Goal: Information Seeking & Learning: Learn about a topic

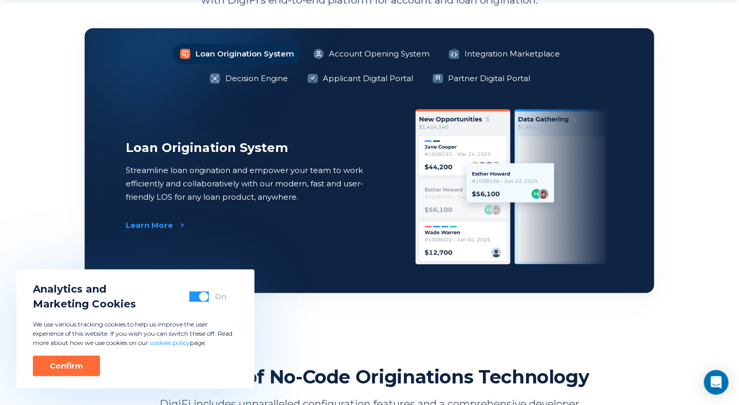
scroll to position [821, 0]
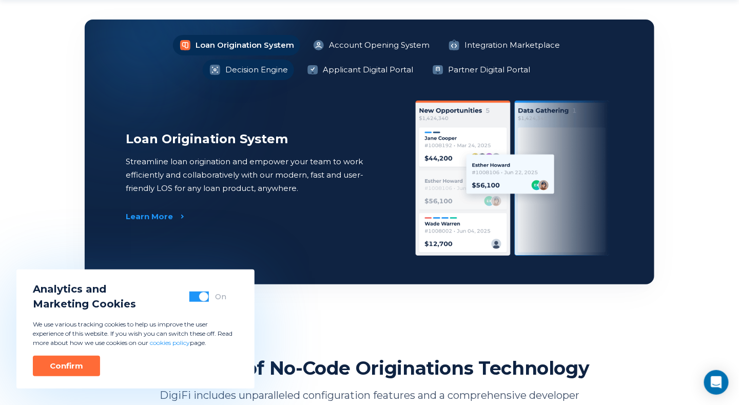
click at [294, 59] on li "Decision Engine" at bounding box center [248, 69] width 91 height 21
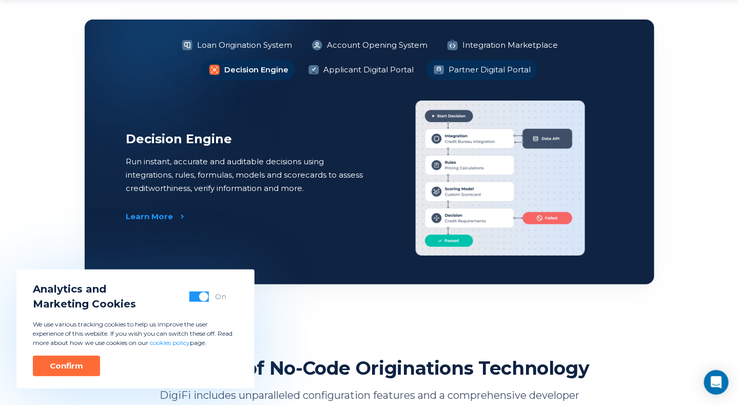
click at [440, 68] on li "Partner Digital Portal" at bounding box center [481, 69] width 111 height 21
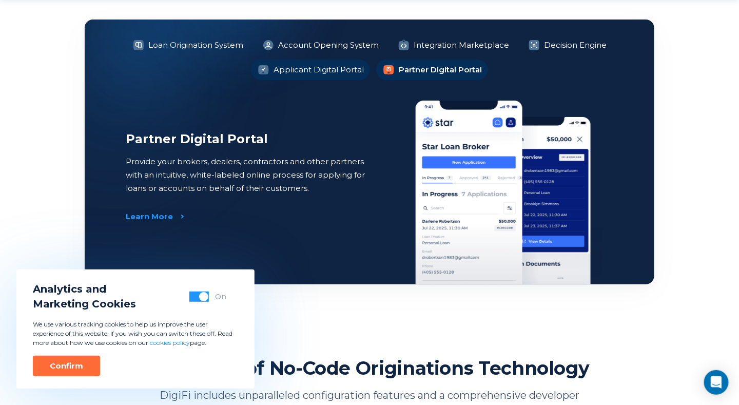
click at [305, 69] on li "Applicant Digital Portal" at bounding box center [310, 69] width 119 height 21
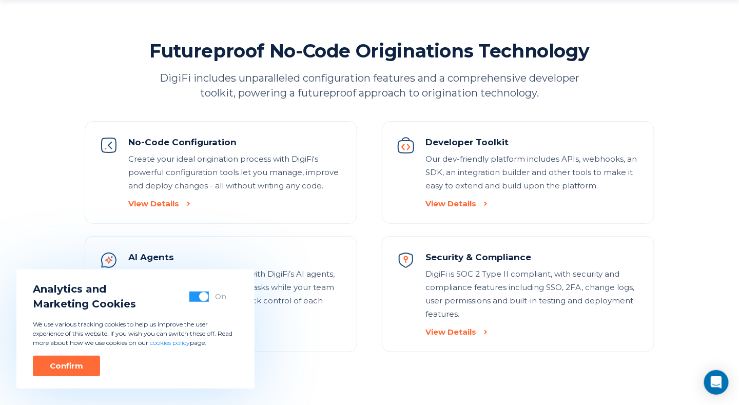
scroll to position [1231, 0]
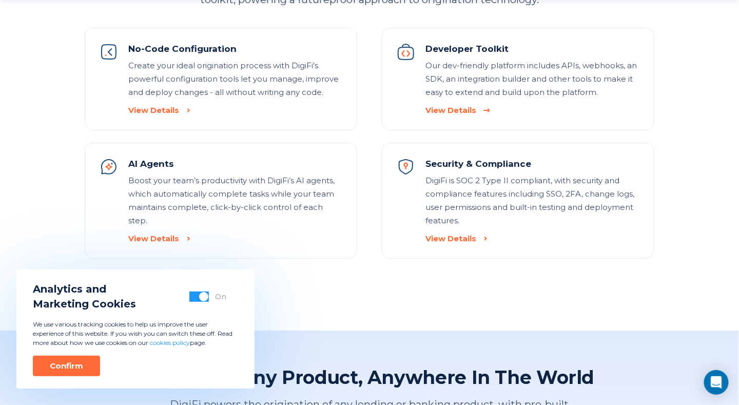
click at [450, 108] on div "View Details" at bounding box center [450, 110] width 51 height 10
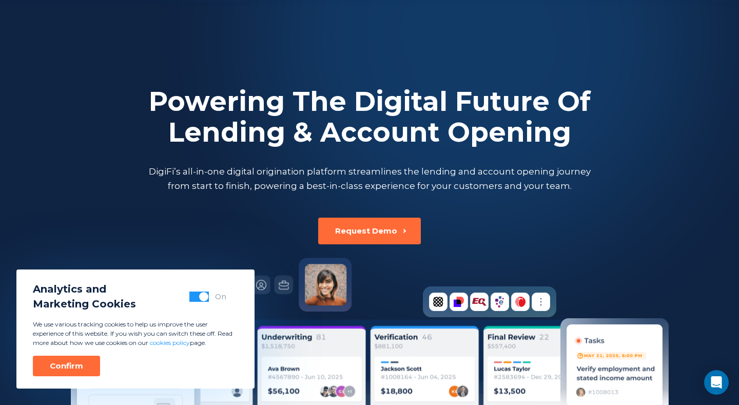
scroll to position [1231, 0]
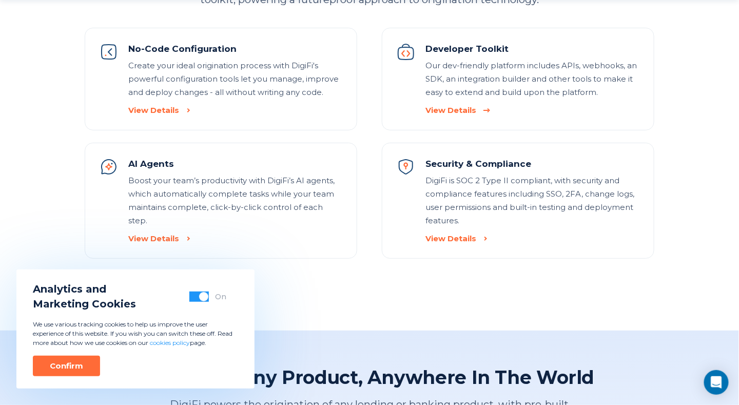
click at [444, 110] on div "View Details" at bounding box center [450, 110] width 51 height 10
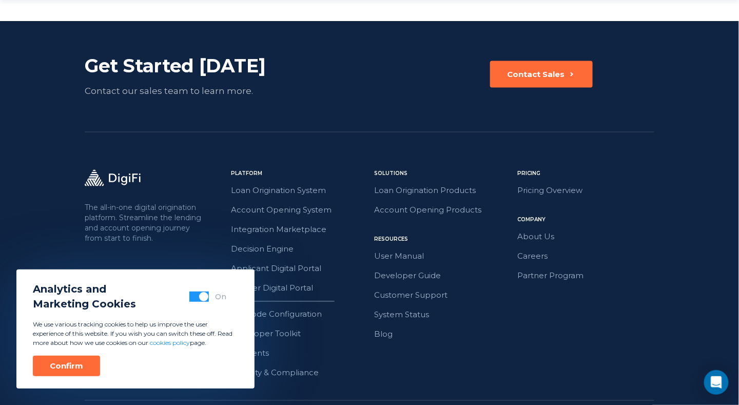
scroll to position [1841, 0]
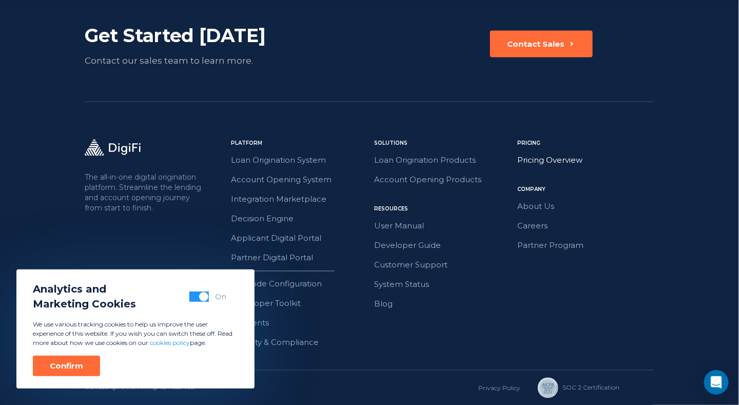
click at [539, 159] on link "Pricing Overview" at bounding box center [585, 160] width 137 height 13
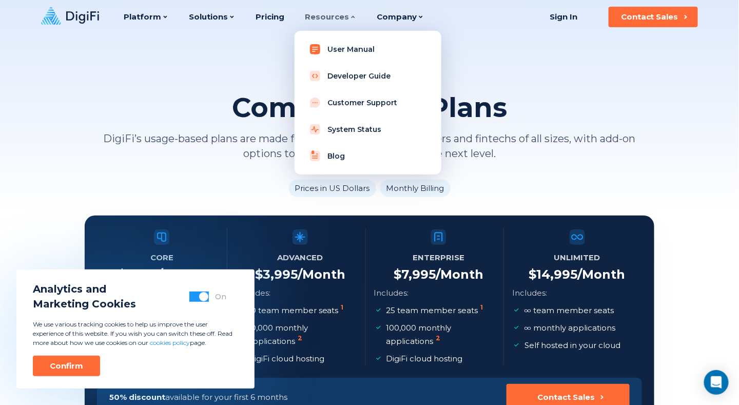
click at [345, 45] on link "User Manual" at bounding box center [368, 49] width 130 height 21
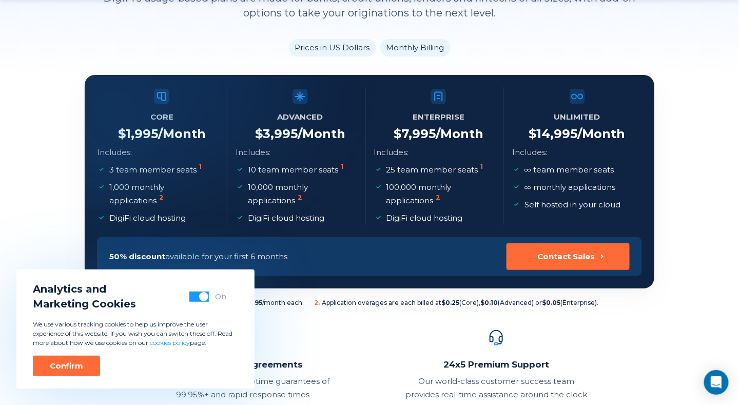
scroll to position [154, 0]
